Goal: Find contact information: Find contact information

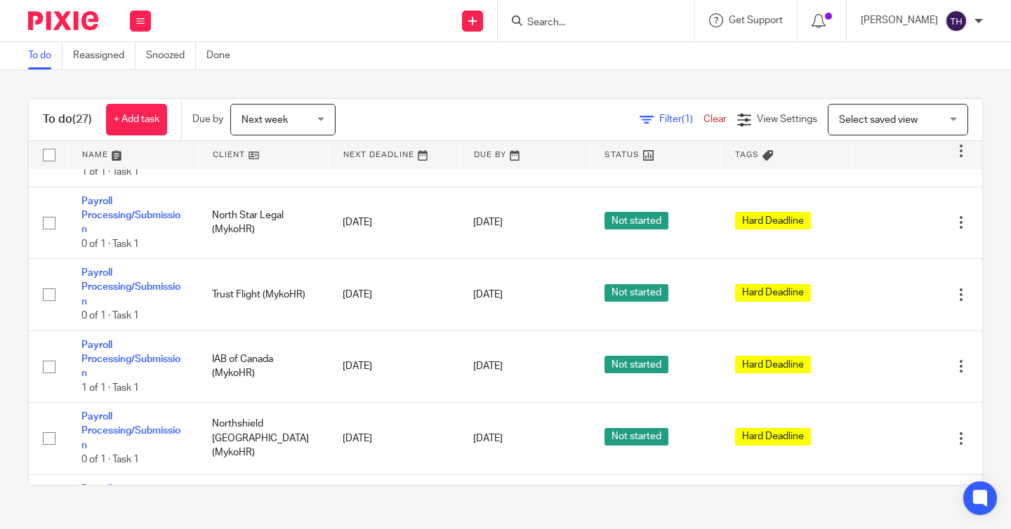
scroll to position [475, 0]
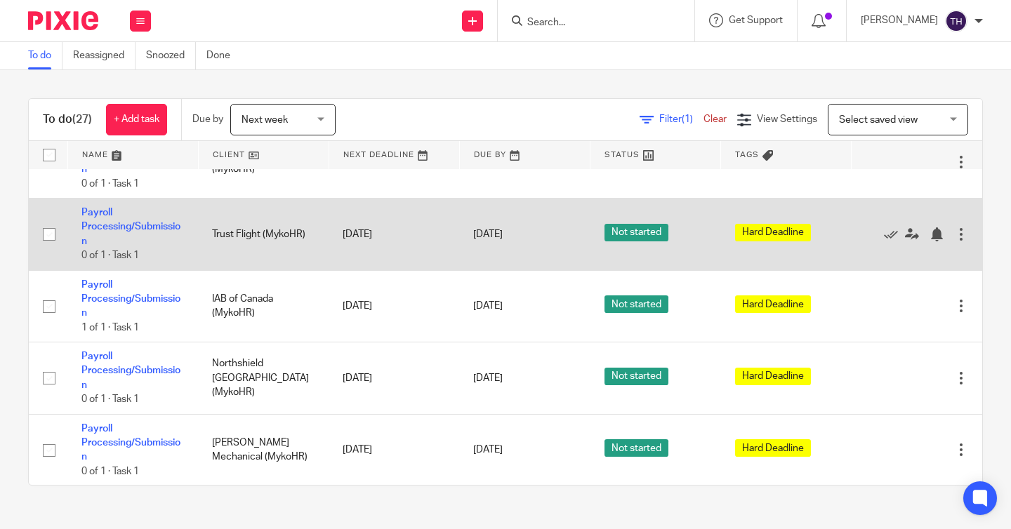
click at [954, 239] on div at bounding box center [961, 234] width 14 height 14
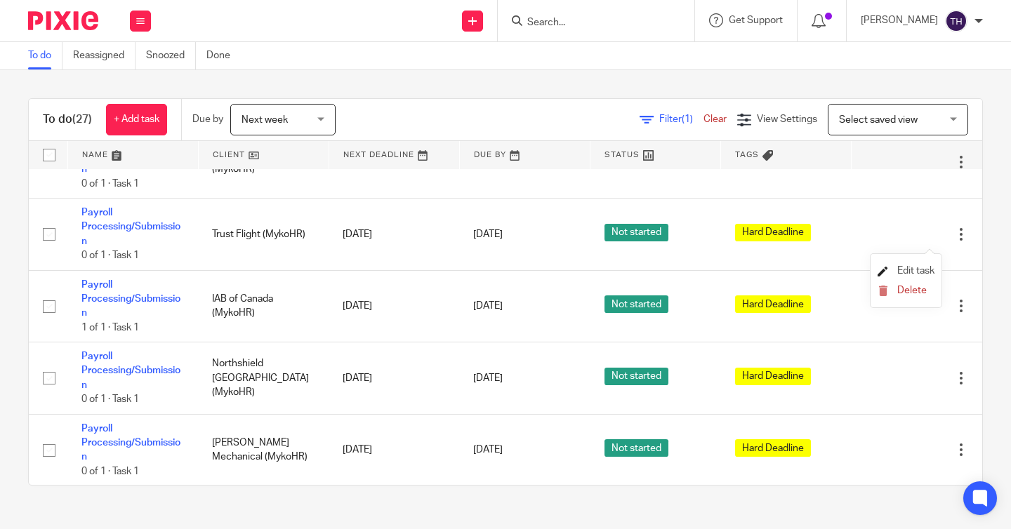
click at [889, 268] on link "Edit task" at bounding box center [906, 271] width 57 height 10
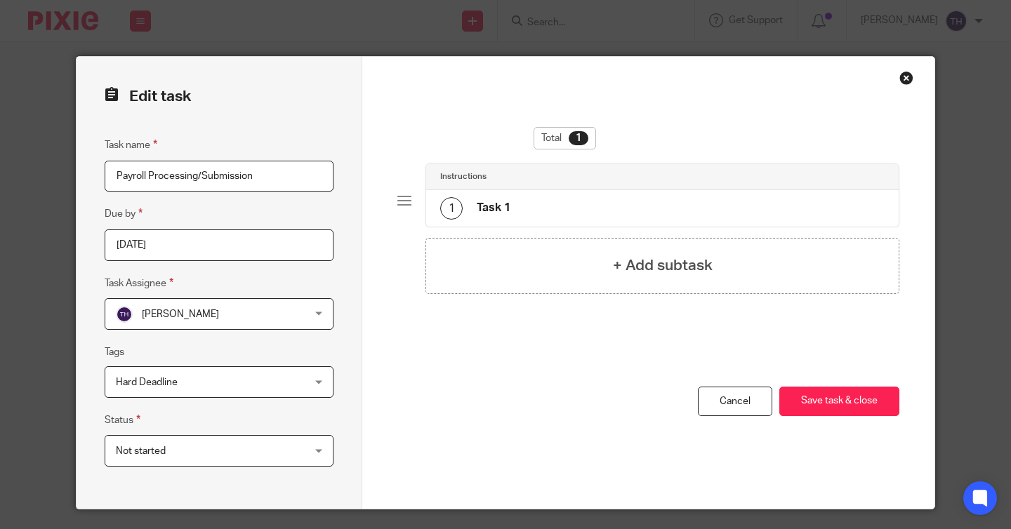
click at [279, 240] on input "2025-08-25" at bounding box center [219, 246] width 229 height 32
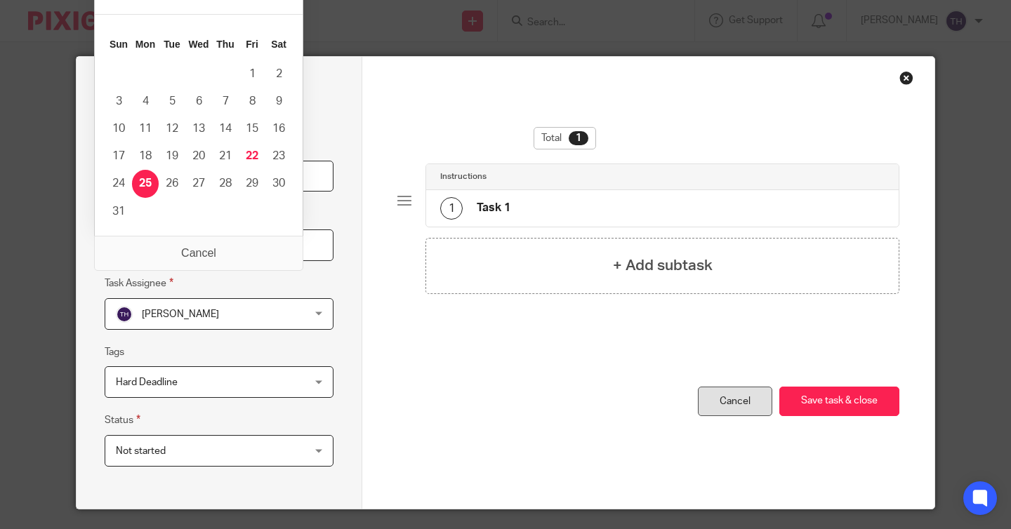
click at [707, 405] on link "Cancel" at bounding box center [735, 402] width 74 height 30
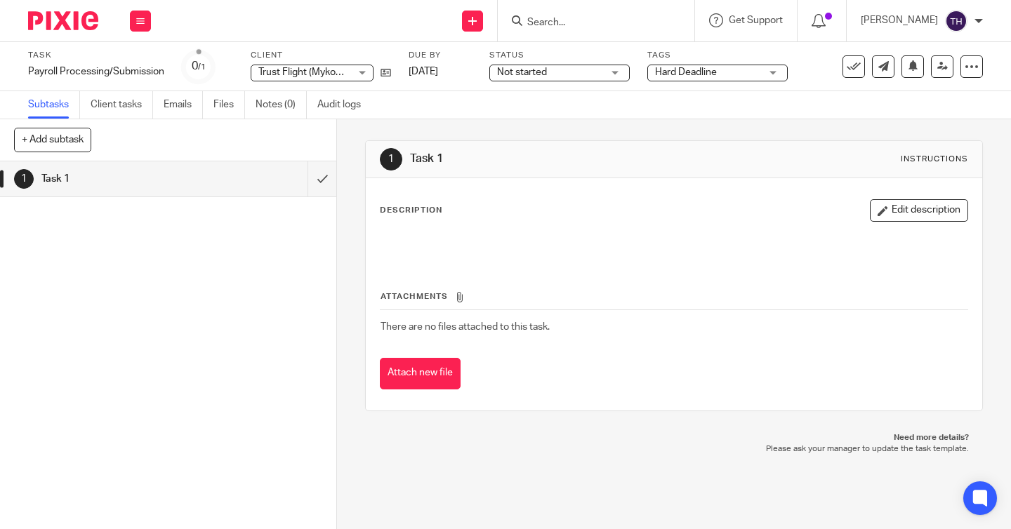
click at [72, 11] on div at bounding box center [58, 20] width 116 height 41
click at [77, 15] on img at bounding box center [63, 20] width 70 height 19
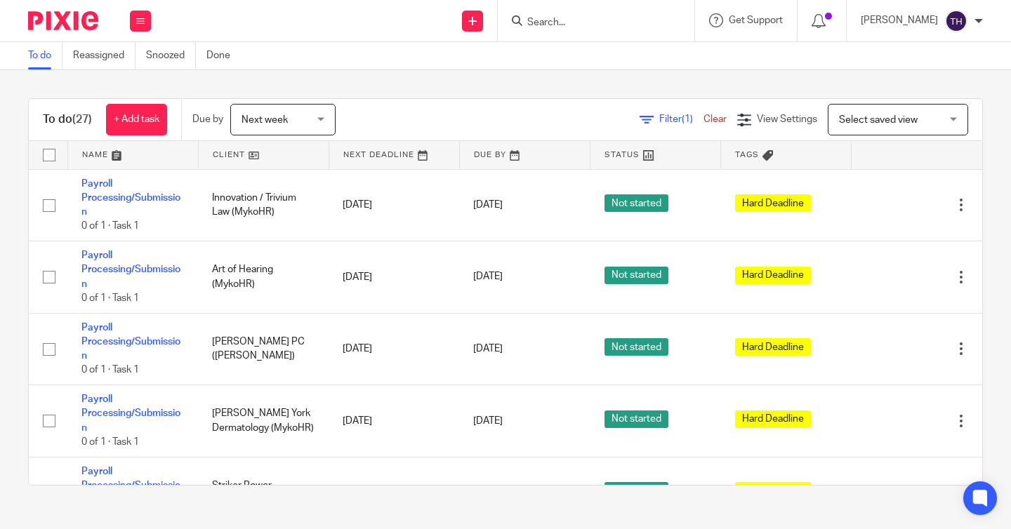
click at [652, 20] on input "Search" at bounding box center [589, 23] width 126 height 13
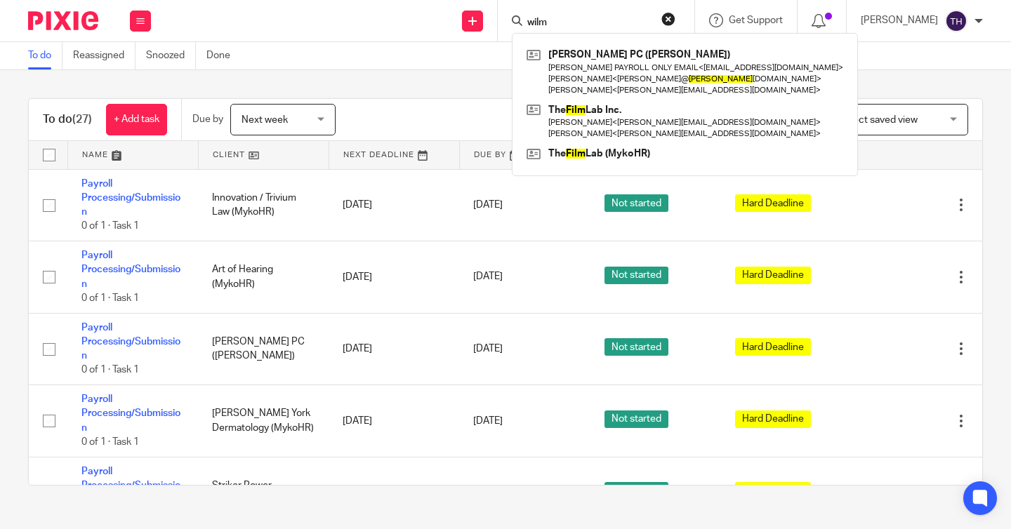
click at [603, 24] on input "wilm" at bounding box center [589, 23] width 126 height 13
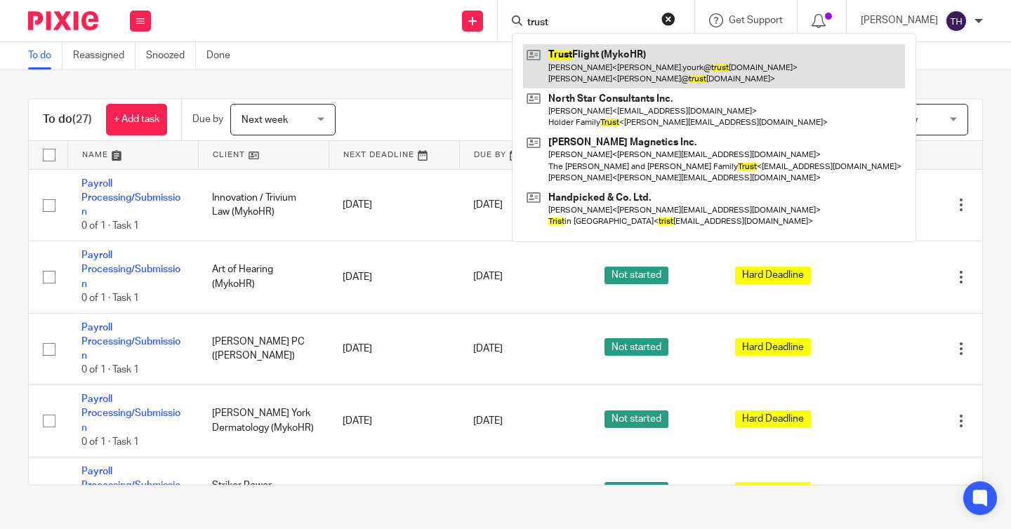
type input "trust"
click at [624, 62] on link at bounding box center [714, 66] width 382 height 44
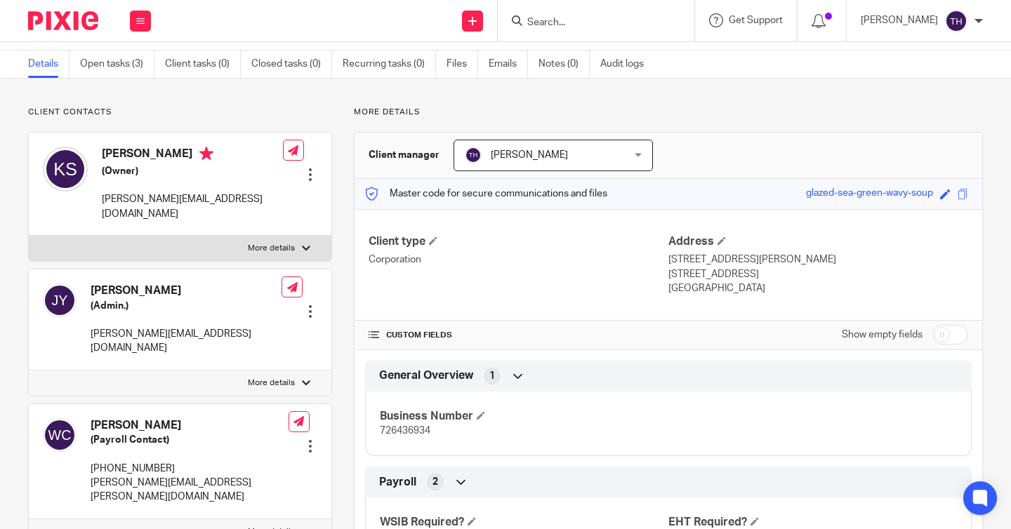
scroll to position [44, 0]
click at [125, 461] on p "[PHONE_NUMBER]" at bounding box center [190, 468] width 198 height 14
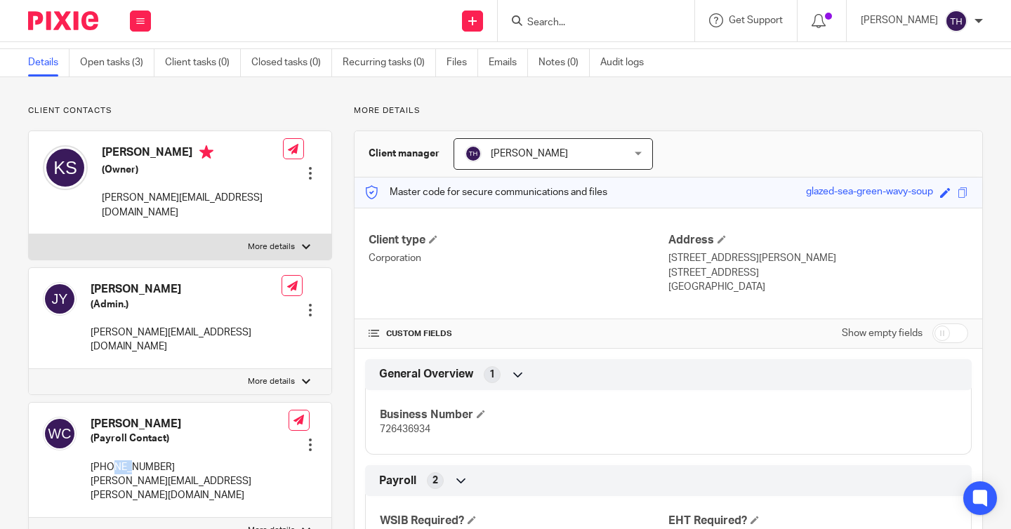
click at [125, 461] on p "[PHONE_NUMBER]" at bounding box center [190, 468] width 198 height 14
